Goal: Task Accomplishment & Management: Complete application form

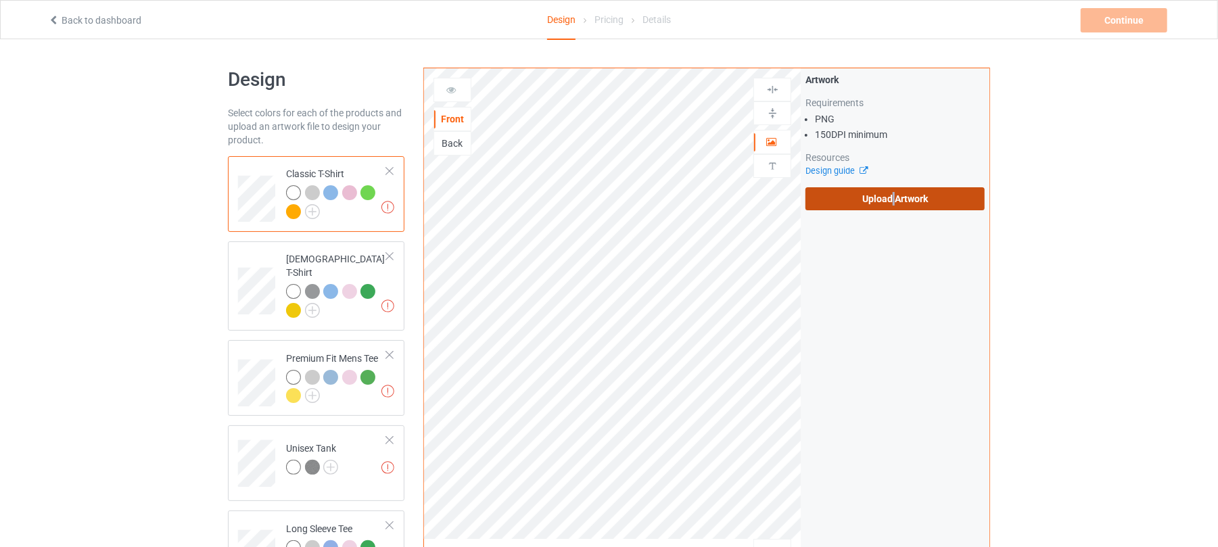
click at [893, 207] on label "Upload Artwork" at bounding box center [894, 198] width 179 height 23
click at [925, 196] on label "Upload Artwork" at bounding box center [894, 198] width 179 height 23
click at [0, 0] on input "Upload Artwork" at bounding box center [0, 0] width 0 height 0
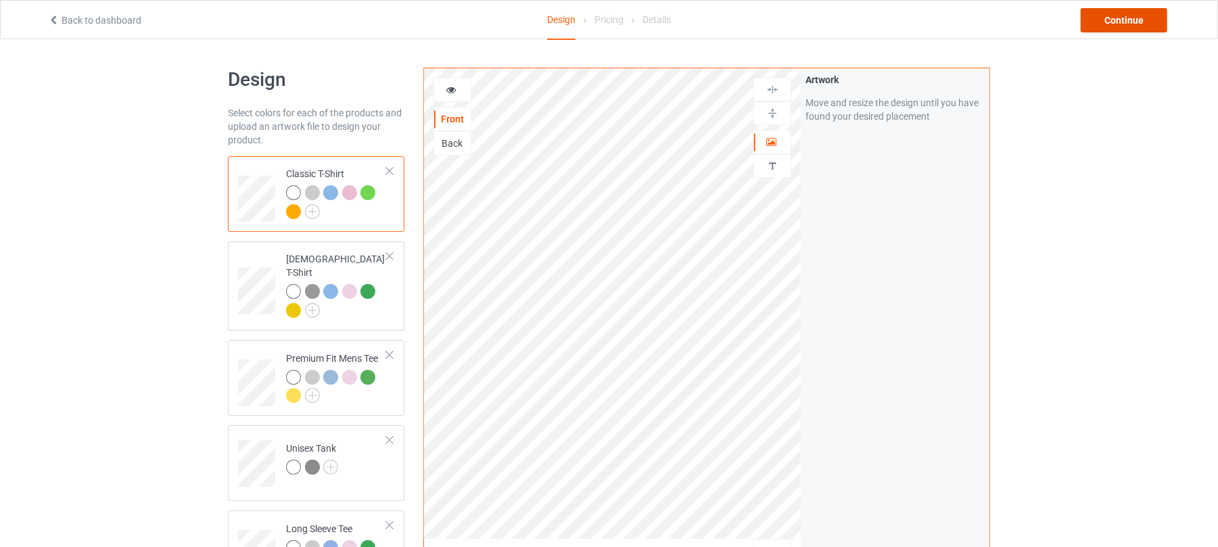
click at [1120, 14] on div "Continue" at bounding box center [1124, 20] width 87 height 24
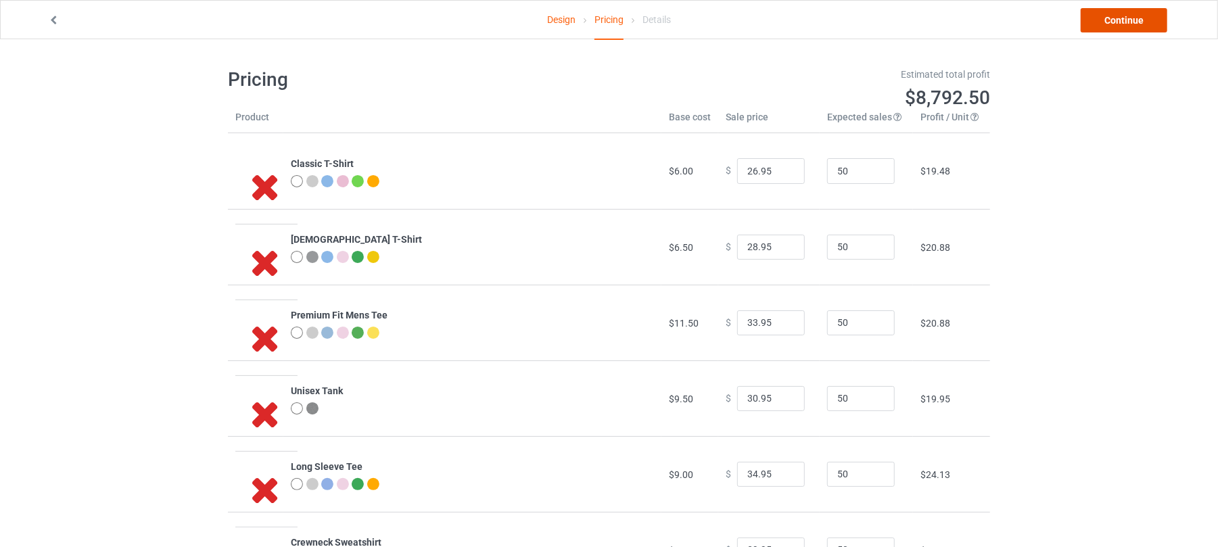
click at [1123, 23] on link "Continue" at bounding box center [1124, 20] width 87 height 24
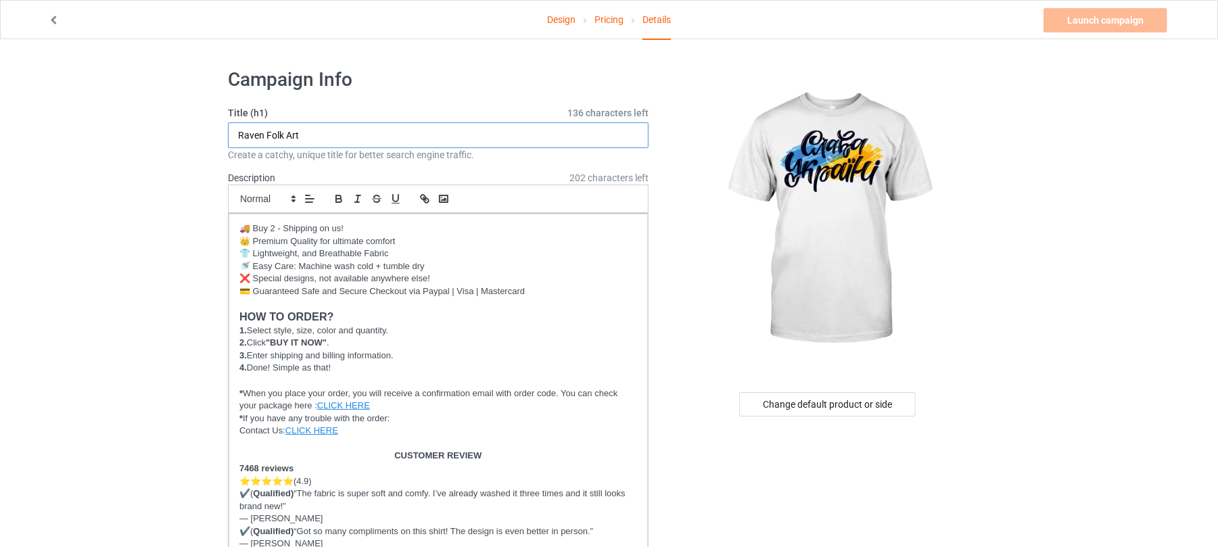
drag, startPoint x: 350, startPoint y: 138, endPoint x: 168, endPoint y: 131, distance: 182.7
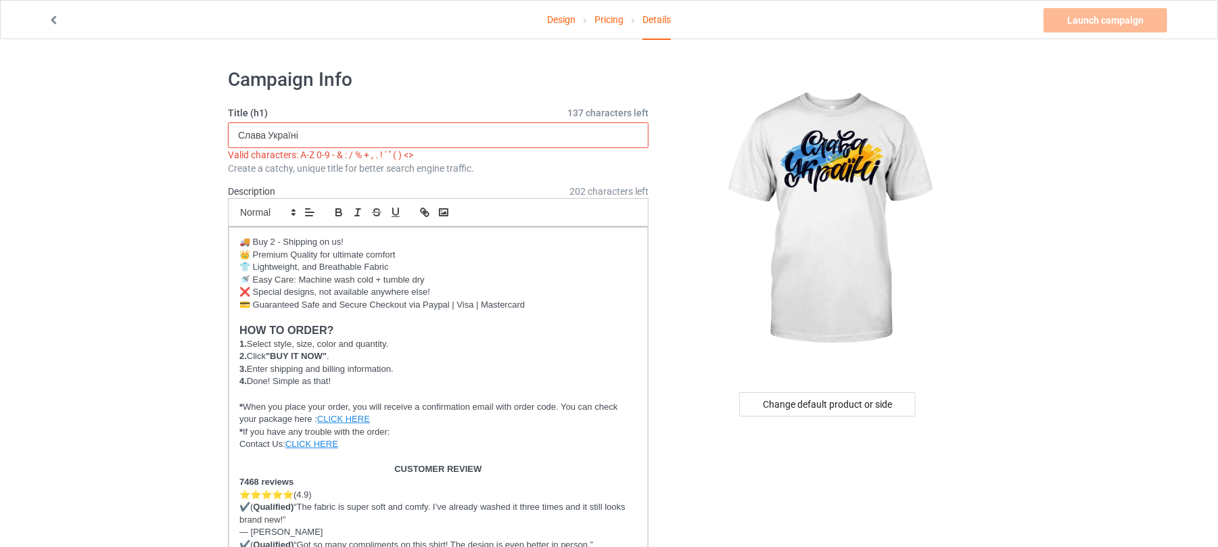
drag, startPoint x: 333, startPoint y: 131, endPoint x: 101, endPoint y: 117, distance: 232.3
click at [334, 133] on input "Слава Україні" at bounding box center [438, 135] width 421 height 26
drag, startPoint x: 394, startPoint y: 133, endPoint x: 198, endPoint y: 109, distance: 196.9
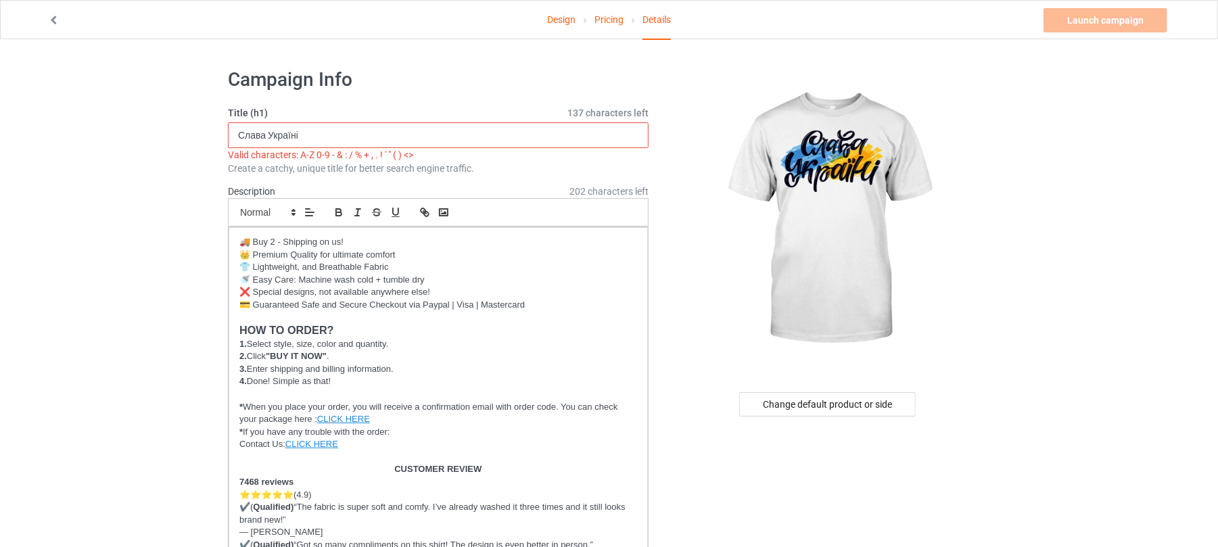
click at [341, 134] on input "Слава Україні" at bounding box center [438, 135] width 421 height 26
drag, startPoint x: 336, startPoint y: 136, endPoint x: 177, endPoint y: 136, distance: 158.9
paste input "[PERSON_NAME]"
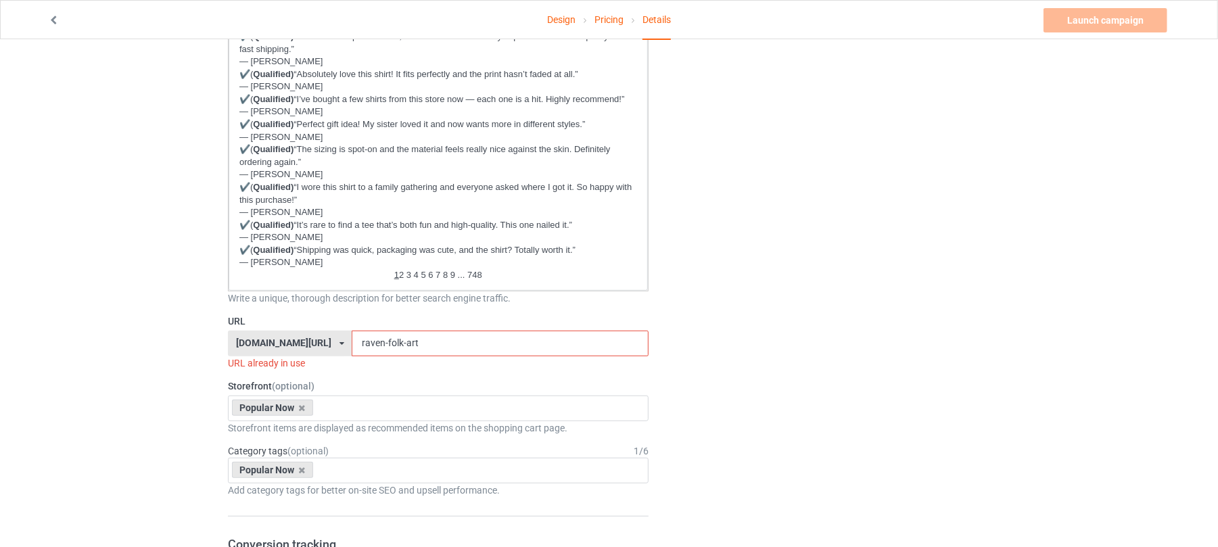
scroll to position [631, 0]
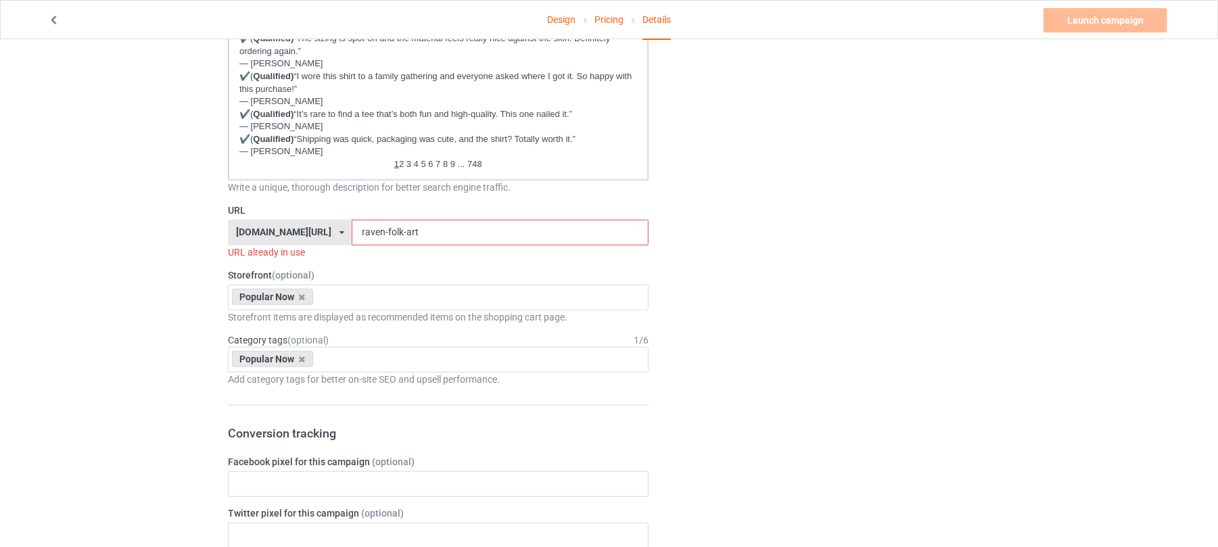
type input "[PERSON_NAME]"
drag, startPoint x: 425, startPoint y: 228, endPoint x: 341, endPoint y: 254, distance: 88.5
click at [243, 228] on div "[DOMAIN_NAME][URL] [DOMAIN_NAME][URL] [DOMAIN_NAME][URL] 6273c5abfddeea00434baf…" at bounding box center [438, 233] width 421 height 26
paste input "[PERSON_NAME]"
click at [366, 233] on input "[PERSON_NAME]" at bounding box center [500, 233] width 296 height 26
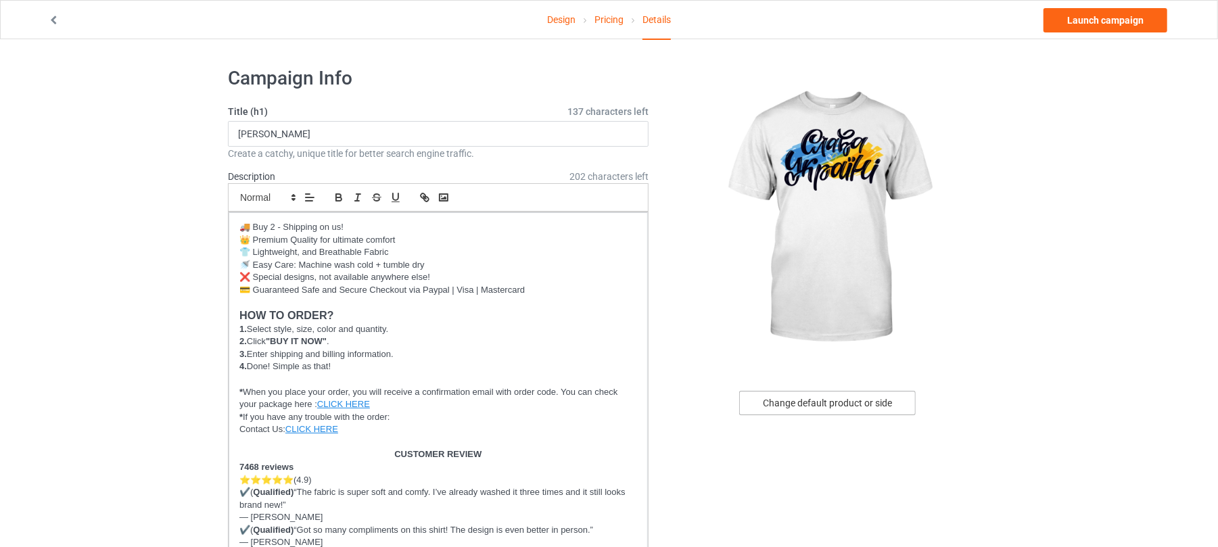
scroll to position [0, 0]
type input "slava-ukraini"
click at [569, 292] on p "💳 Guaranteed Safe and Secure Checkout via Paypal | Visa | Mastercard" at bounding box center [438, 291] width 398 height 13
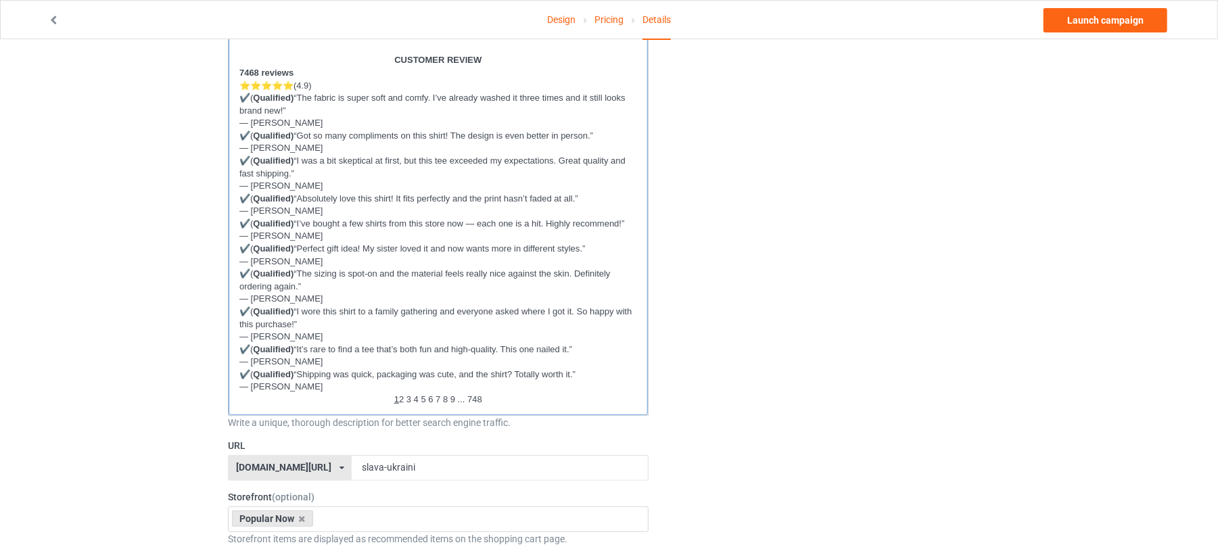
scroll to position [541, 0]
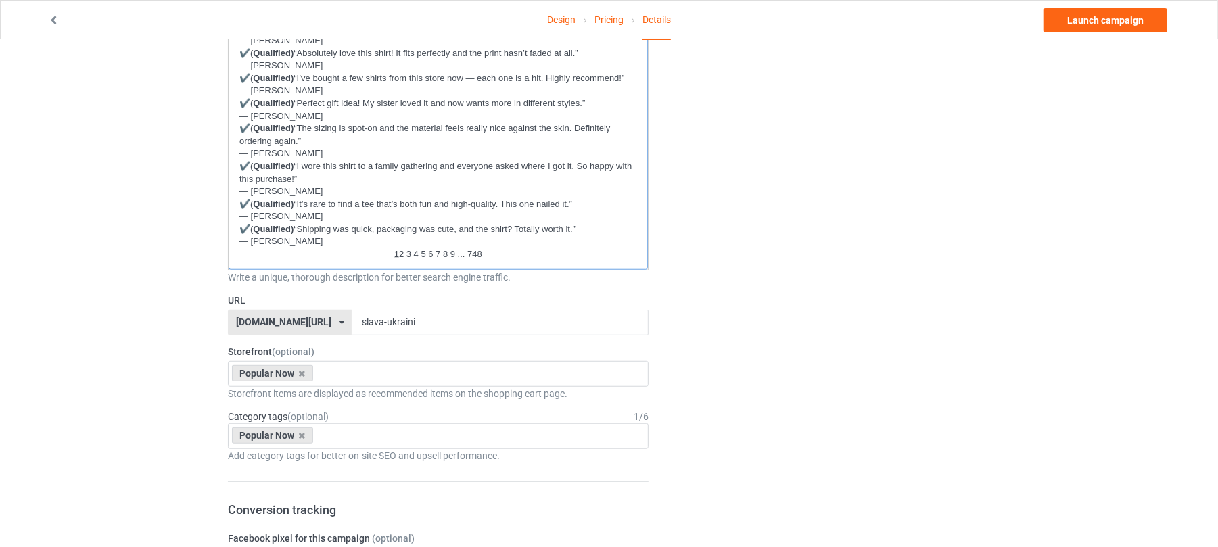
drag, startPoint x: 402, startPoint y: 276, endPoint x: 502, endPoint y: 253, distance: 102.7
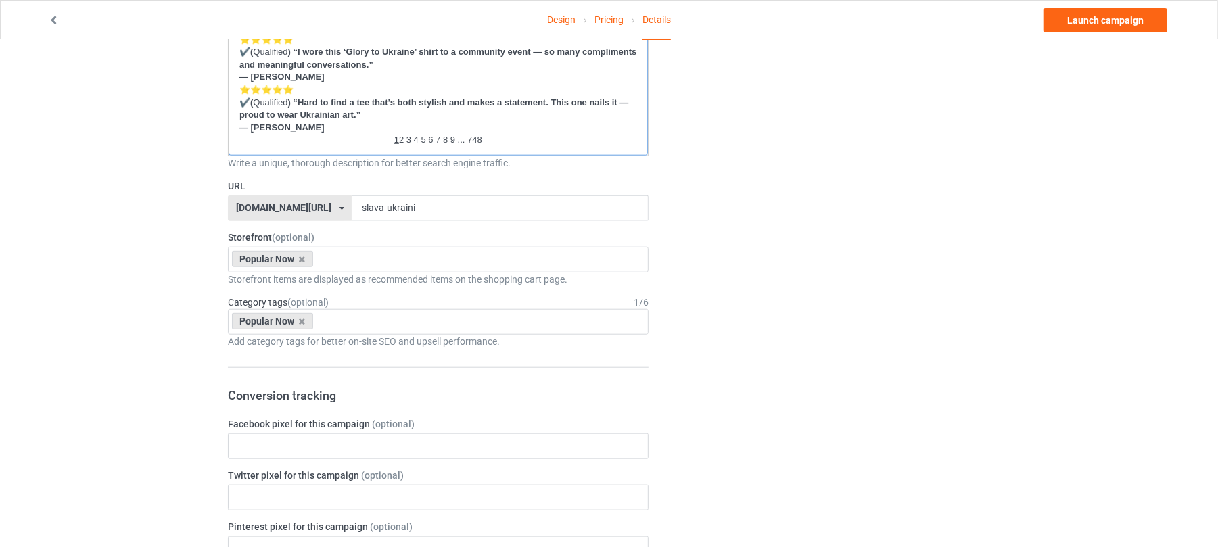
scroll to position [811, 0]
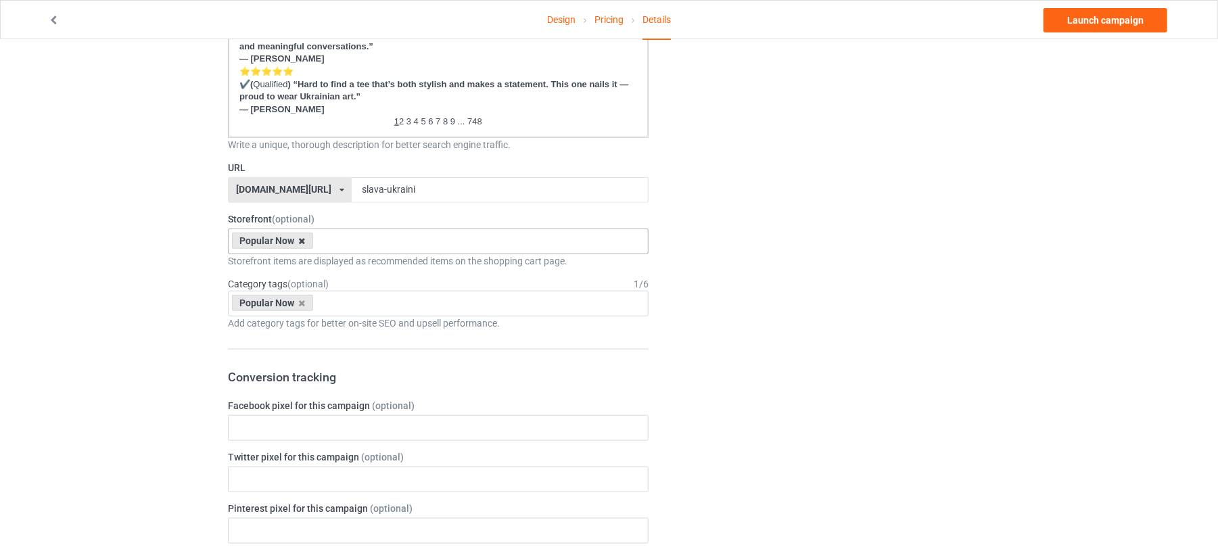
click at [303, 241] on icon at bounding box center [302, 241] width 7 height 9
type input "uk"
click at [328, 266] on div "[GEOGRAPHIC_DATA]" at bounding box center [438, 266] width 419 height 25
click at [304, 300] on icon at bounding box center [302, 303] width 7 height 9
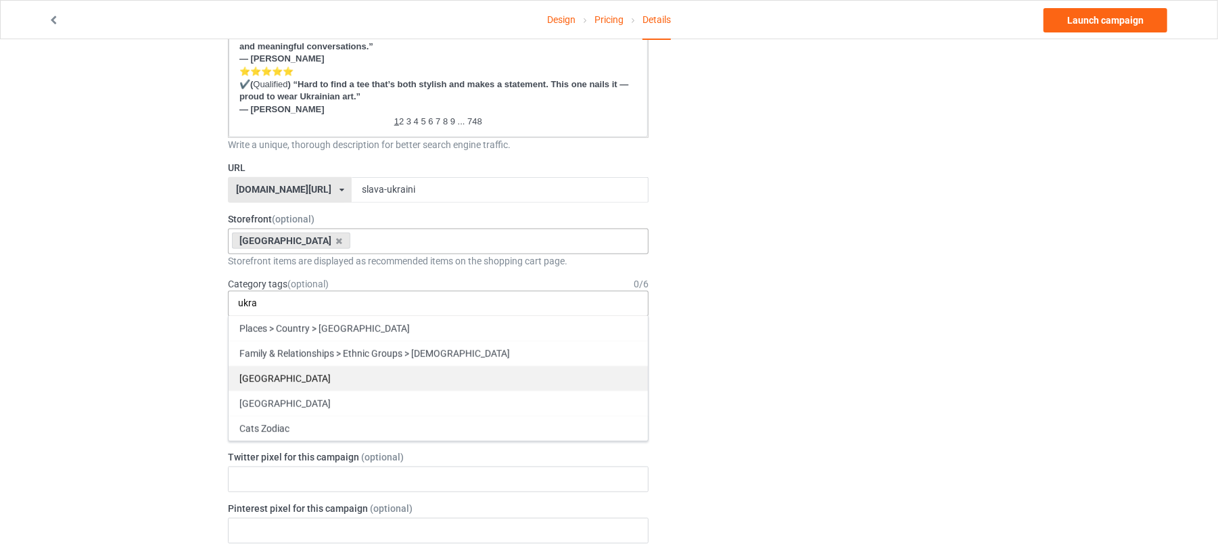
type input "ukra"
click at [292, 380] on div "[GEOGRAPHIC_DATA]" at bounding box center [438, 378] width 419 height 25
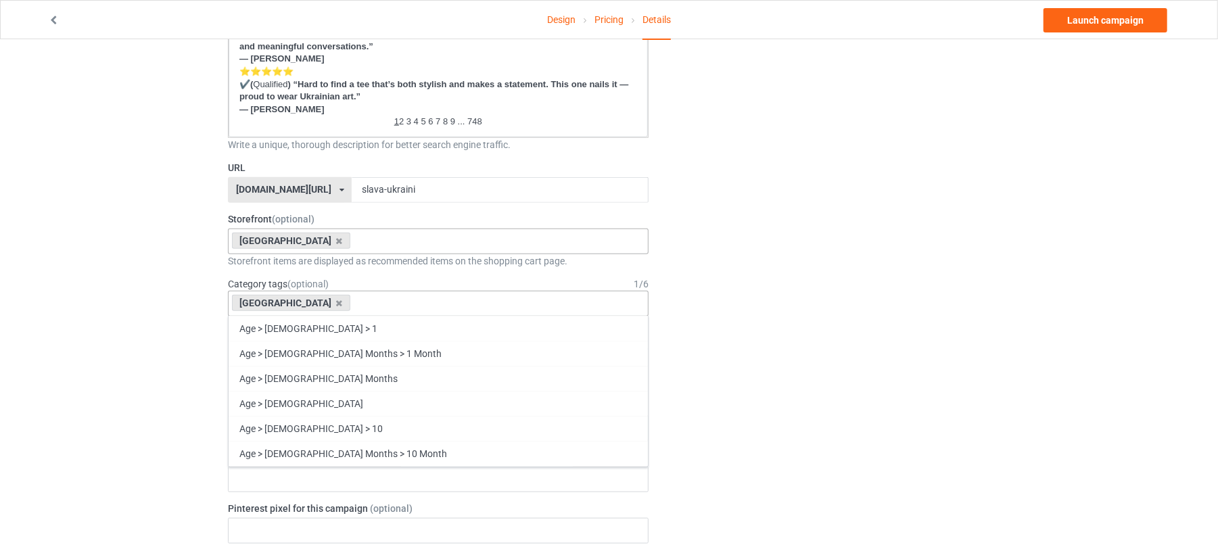
click at [866, 298] on div "Change default product or side" at bounding box center [828, 268] width 341 height 2042
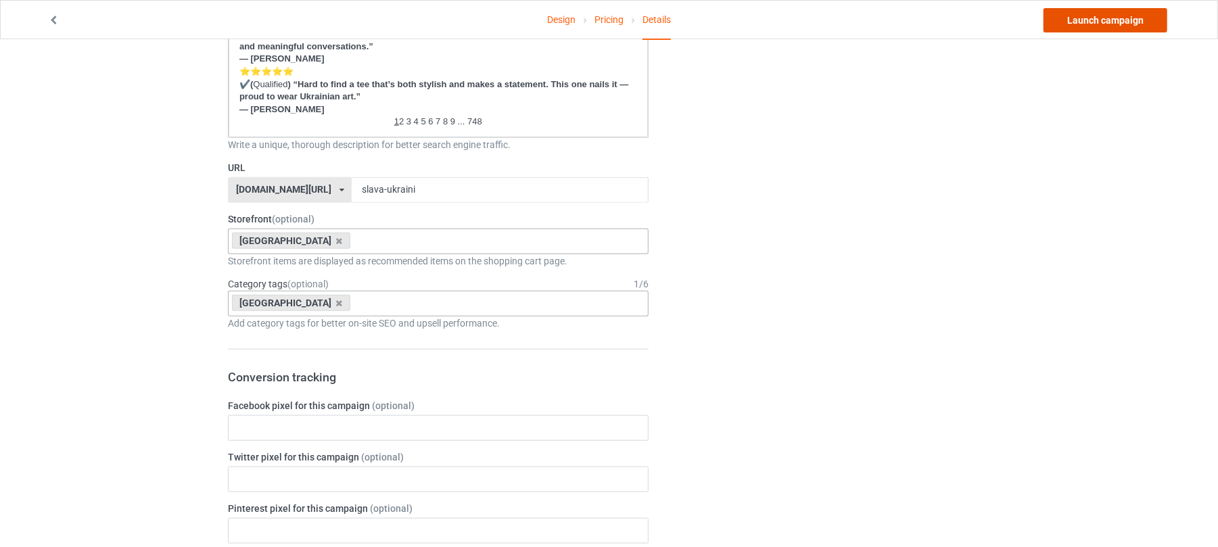
drag, startPoint x: 1075, startPoint y: 20, endPoint x: 1012, endPoint y: 41, distance: 66.3
click at [1075, 20] on link "Launch campaign" at bounding box center [1105, 20] width 124 height 24
